Goal: Check status: Check status

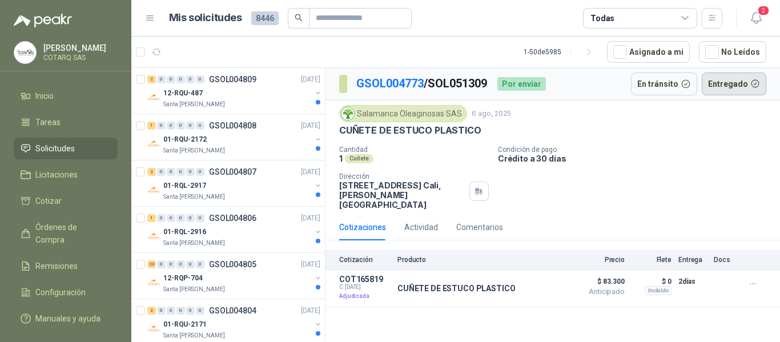
click at [733, 86] on button "Entregado" at bounding box center [734, 84] width 65 height 23
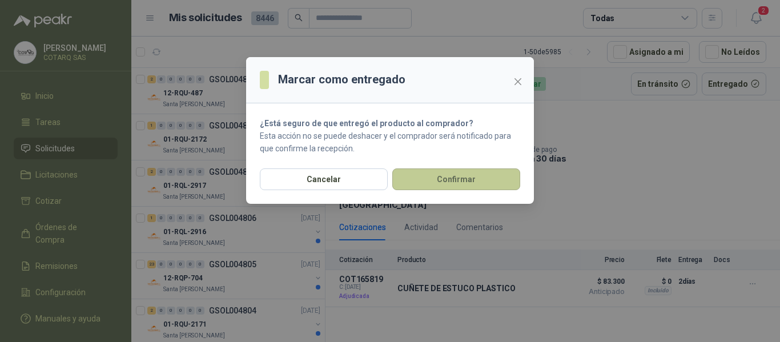
click at [463, 183] on button "Confirmar" at bounding box center [456, 179] width 128 height 22
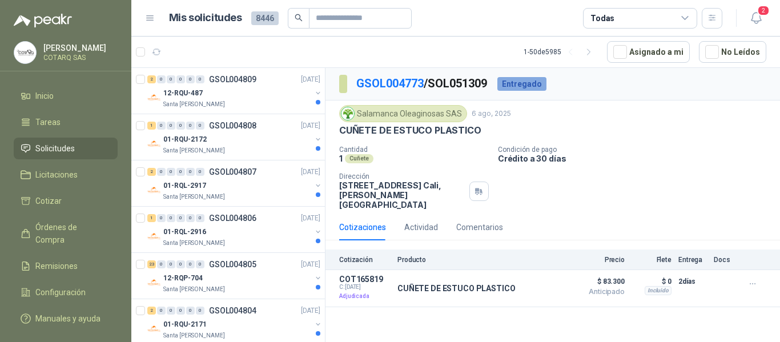
click at [684, 157] on p "Crédito a 30 días" at bounding box center [637, 159] width 278 height 10
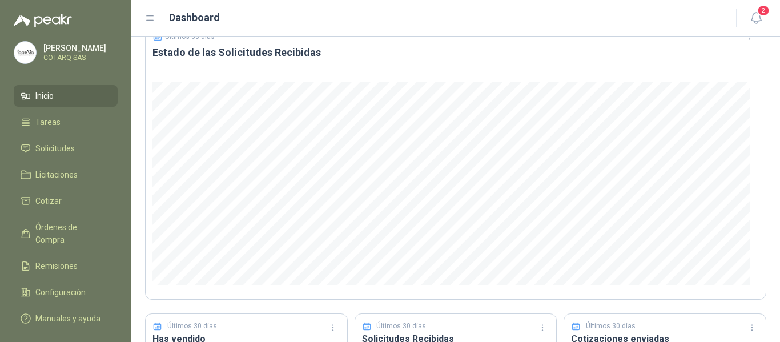
scroll to position [114, 0]
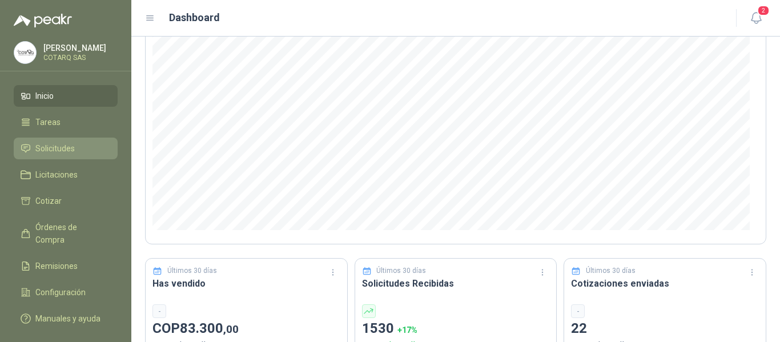
click at [83, 143] on li "Solicitudes" at bounding box center [66, 148] width 90 height 13
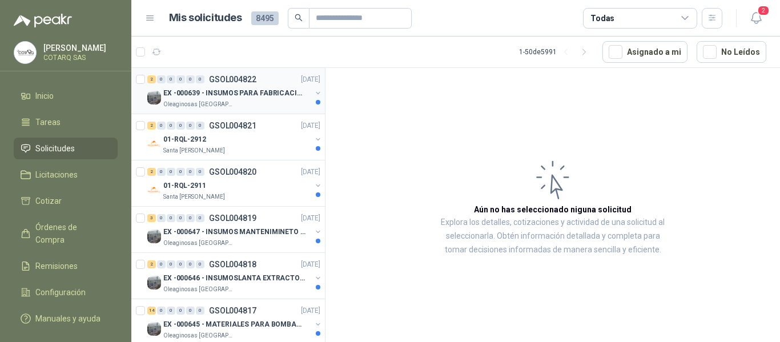
click at [289, 103] on div "Oleaginosas San Fernando" at bounding box center [237, 104] width 148 height 9
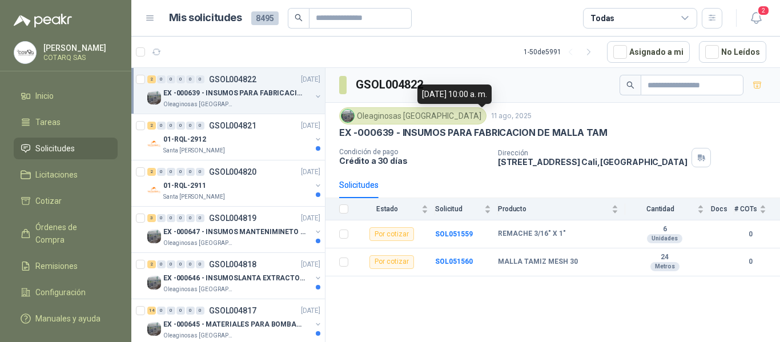
drag, startPoint x: 463, startPoint y: 114, endPoint x: 432, endPoint y: 187, distance: 79.1
click at [432, 187] on div "Solicitudes" at bounding box center [552, 185] width 427 height 26
